Goal: Information Seeking & Learning: Learn about a topic

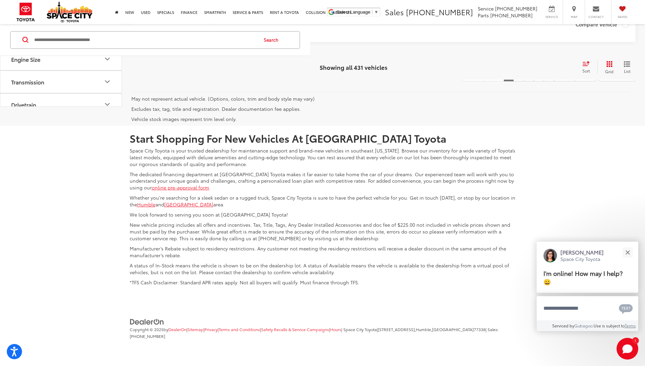
scroll to position [4920, 0]
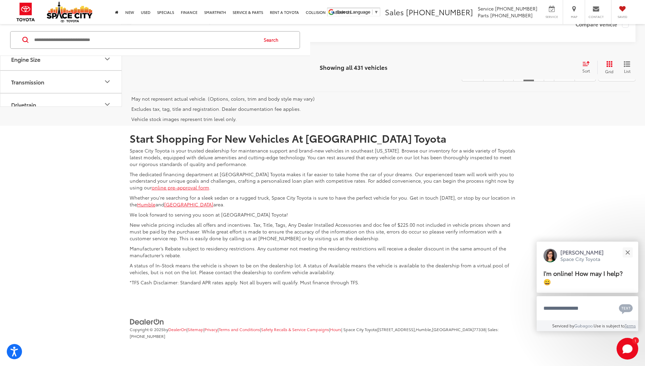
scroll to position [4944, 0]
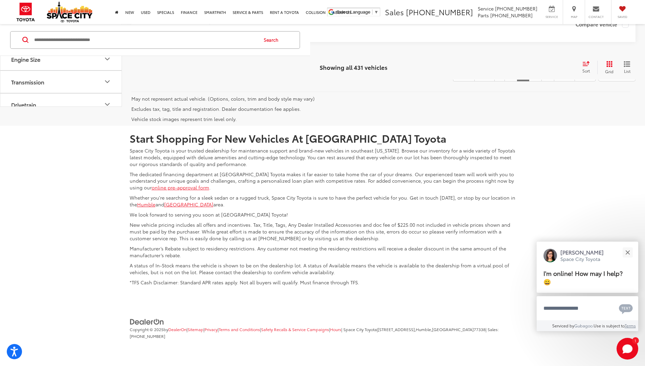
scroll to position [4944, 0]
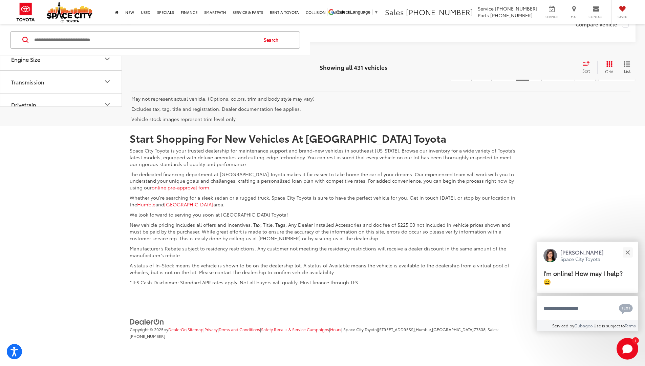
scroll to position [4956, 0]
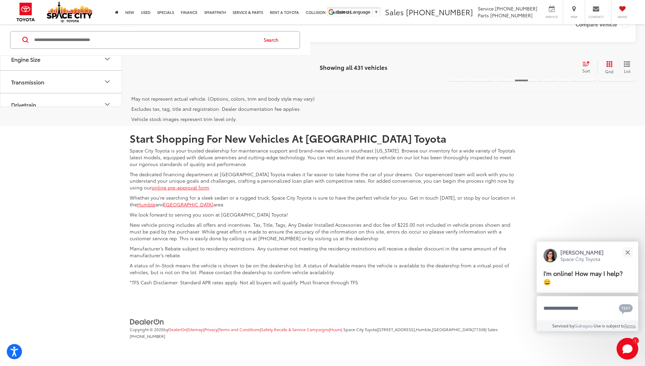
scroll to position [4847, 0]
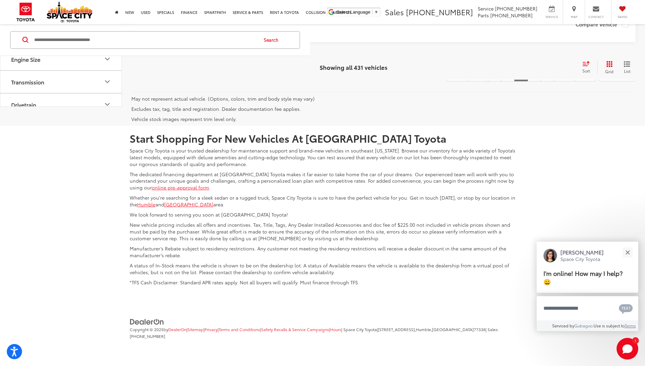
scroll to position [4847, 0]
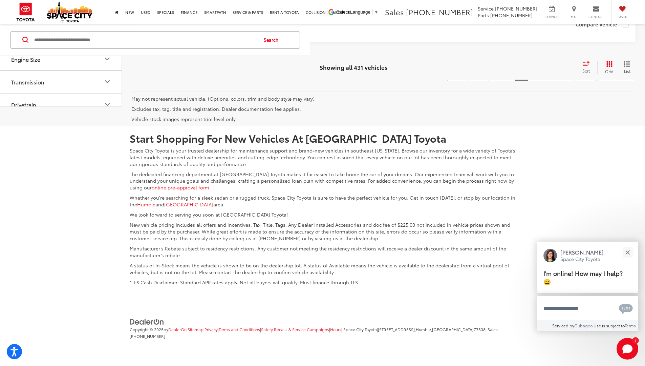
scroll to position [4860, 0]
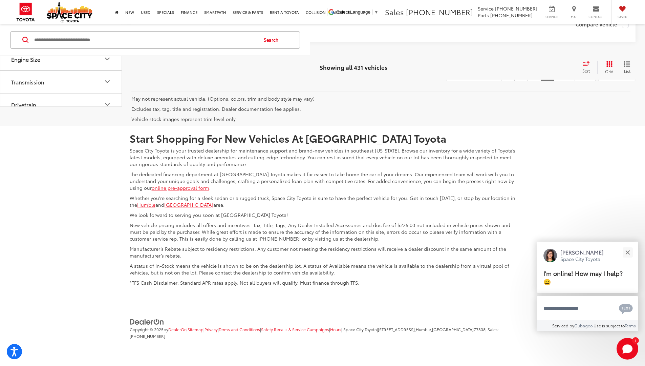
scroll to position [4441, 0]
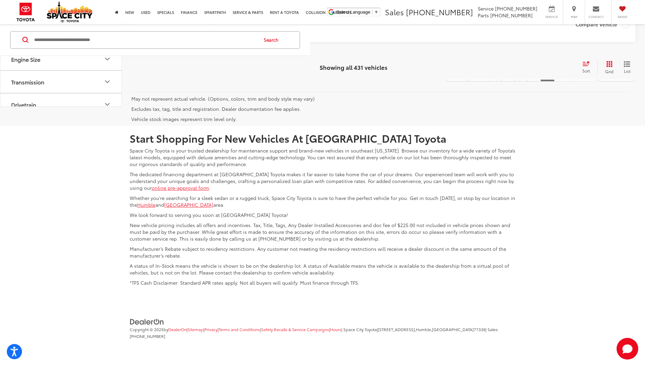
scroll to position [4441, 0]
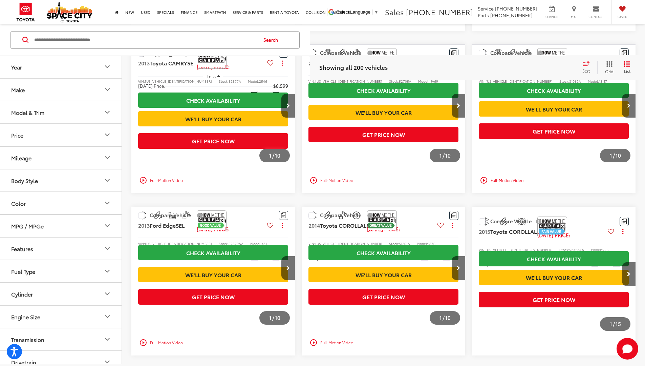
scroll to position [484, 0]
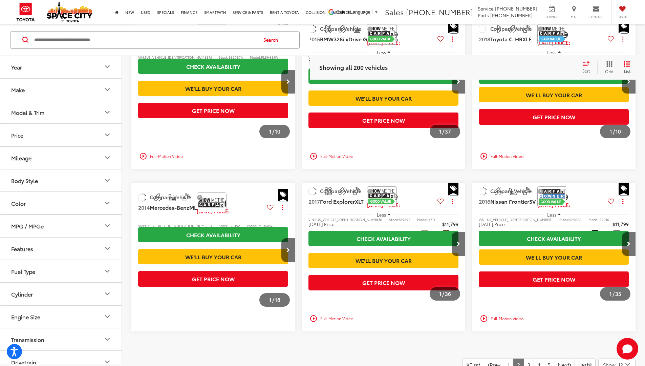
scroll to position [526, 0]
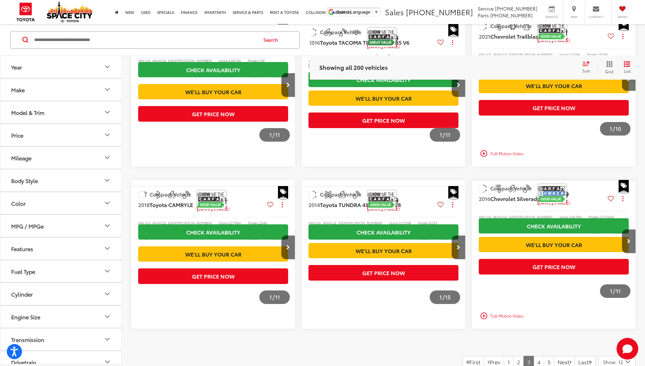
scroll to position [507, 0]
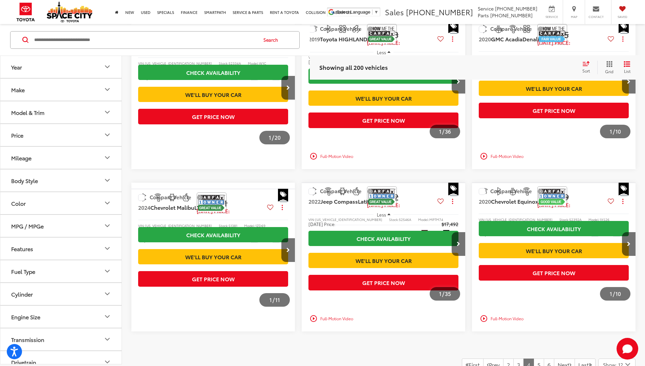
scroll to position [526, 0]
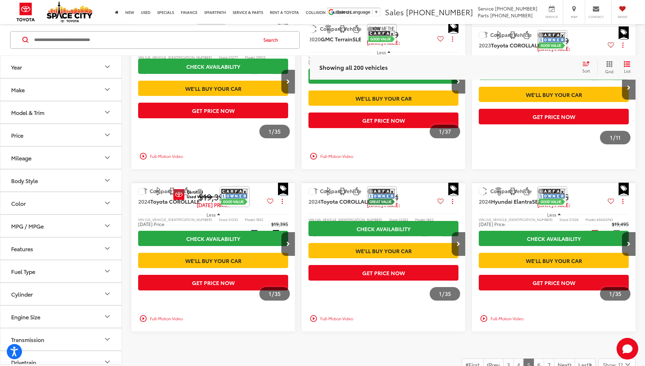
scroll to position [526, 0]
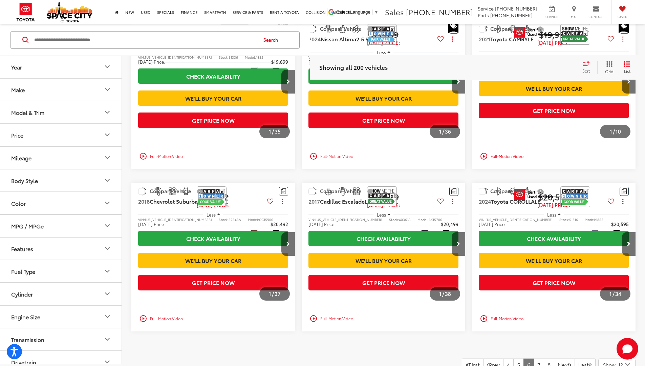
scroll to position [526, 0]
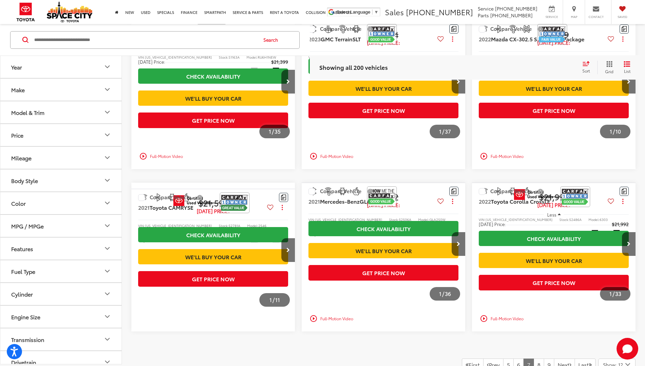
scroll to position [526, 0]
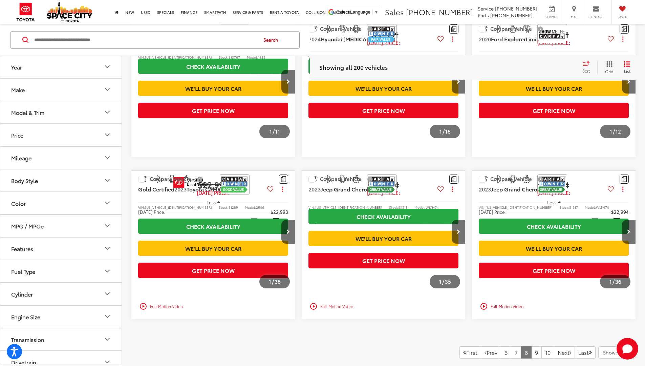
scroll to position [526, 0]
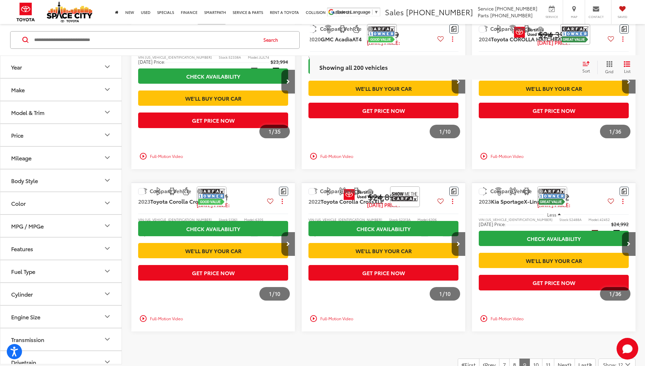
scroll to position [526, 0]
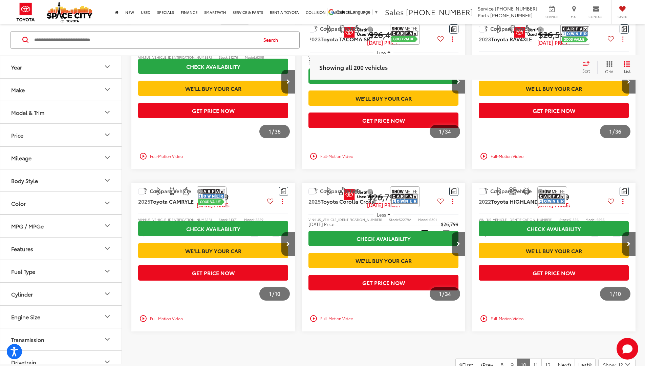
scroll to position [526, 0]
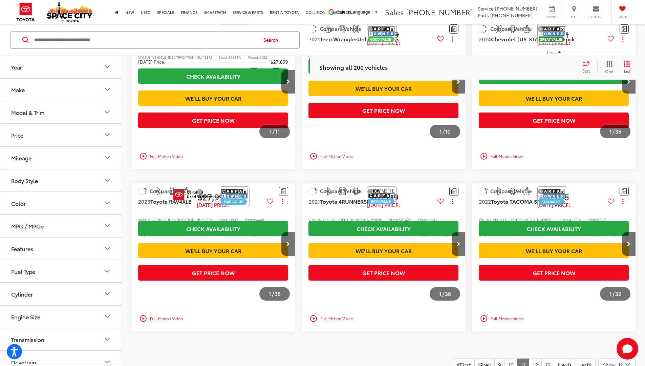
scroll to position [526, 0]
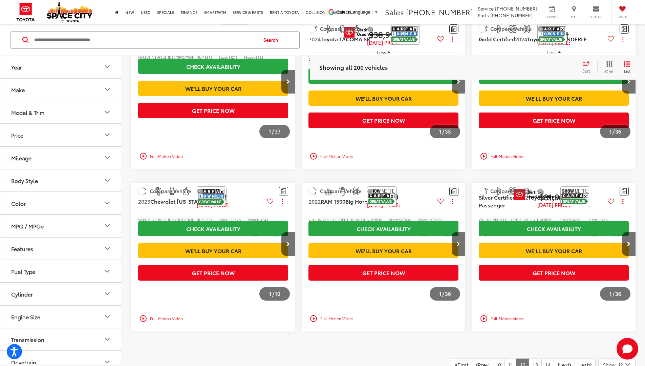
scroll to position [526, 0]
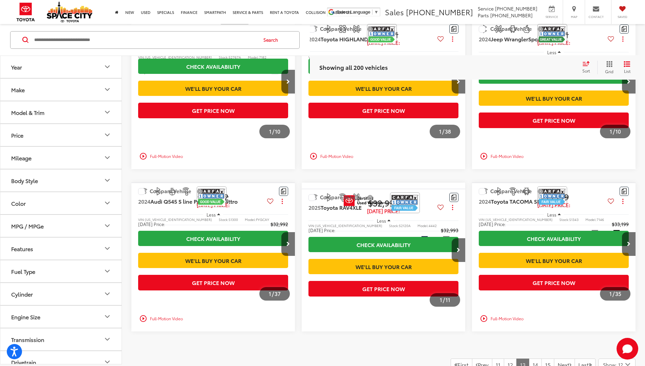
scroll to position [526, 0]
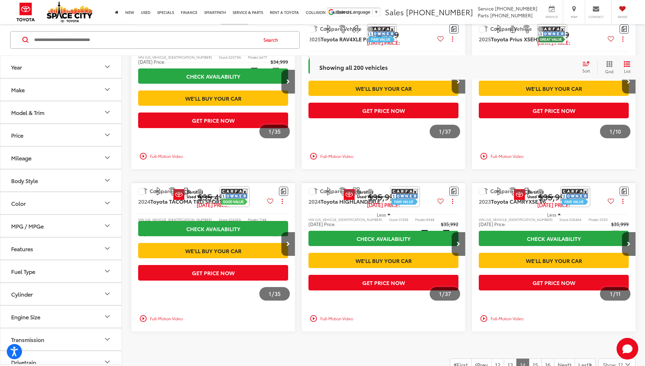
scroll to position [526, 0]
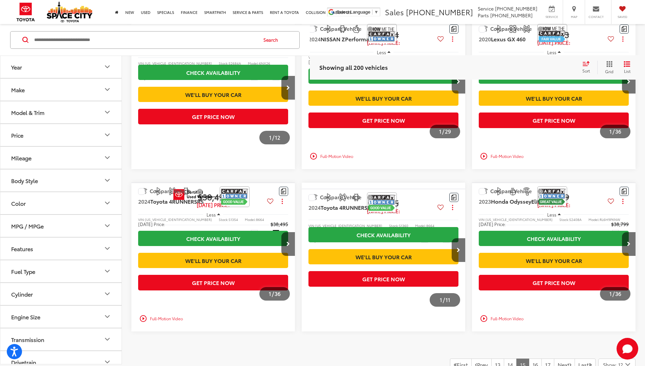
scroll to position [526, 0]
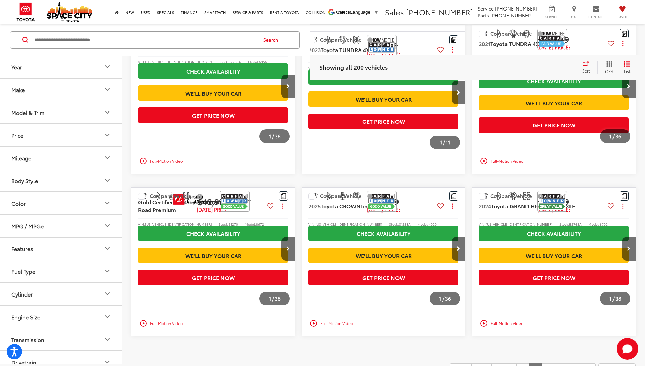
scroll to position [517, 0]
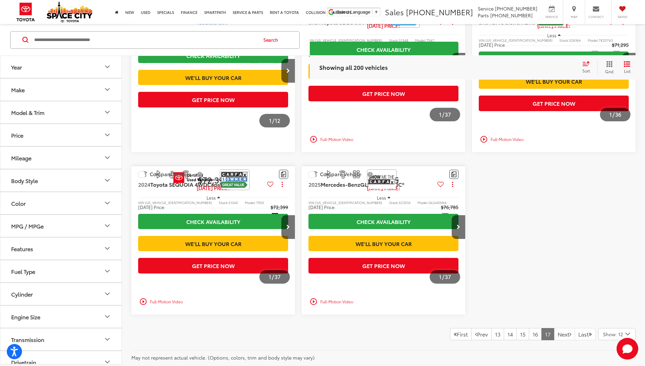
scroll to position [354, 0]
